Goal: Task Accomplishment & Management: Use online tool/utility

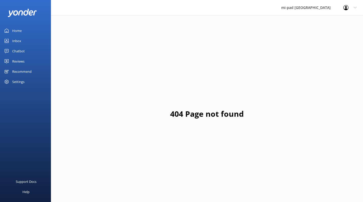
click at [28, 39] on link "Inbox" at bounding box center [25, 41] width 51 height 10
